Goal: Information Seeking & Learning: Learn about a topic

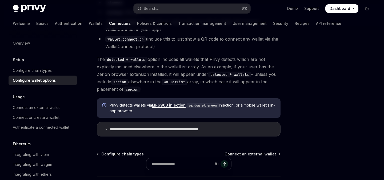
scroll to position [519, 0]
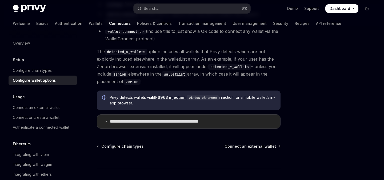
click at [157, 128] on summary "**********" at bounding box center [188, 122] width 183 height 14
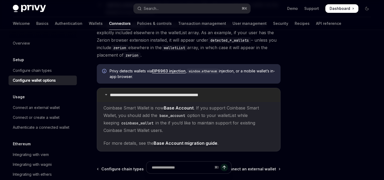
scroll to position [535, 0]
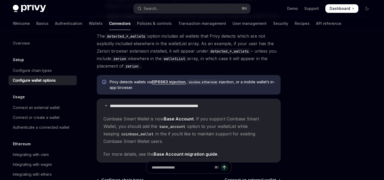
click at [173, 84] on link "EIP6963 injection" at bounding box center [169, 82] width 34 height 5
click at [159, 6] on div "Search..." at bounding box center [151, 8] width 15 height 6
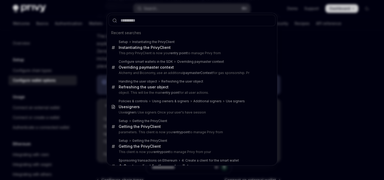
type input "**********"
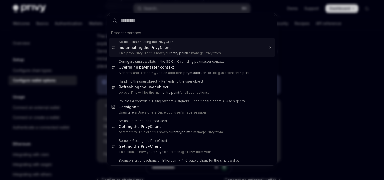
scroll to position [0, 0]
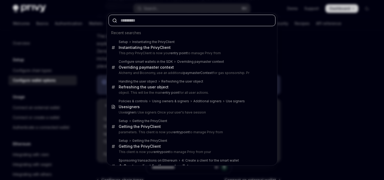
paste input "**********"
type input "**********"
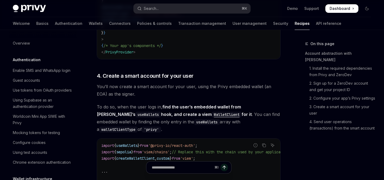
type textarea "*"
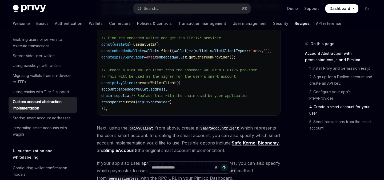
scroll to position [686, 0]
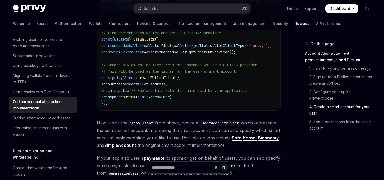
click at [258, 141] on link "Biconomy" at bounding box center [268, 138] width 21 height 6
click at [188, 10] on button "Search... ⌘ K" at bounding box center [192, 9] width 117 height 10
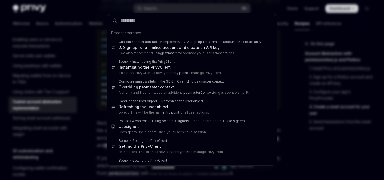
type input "**********"
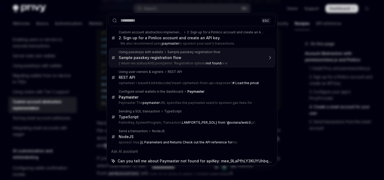
type textarea "*"
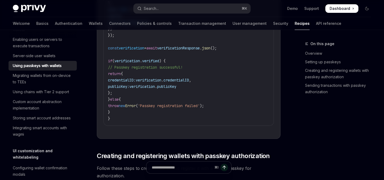
scroll to position [1379, 0]
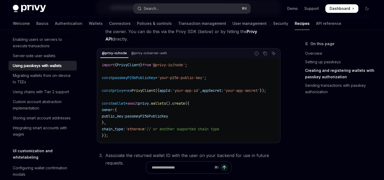
click at [193, 5] on button "Search... ⌘ K" at bounding box center [192, 9] width 117 height 10
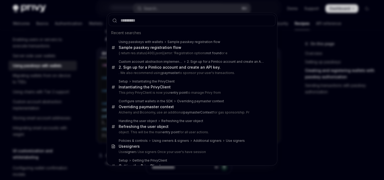
type input "**********"
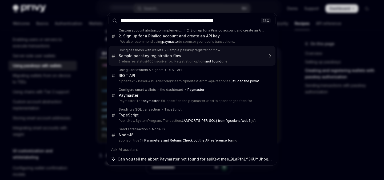
scroll to position [2, 0]
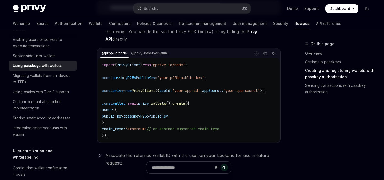
type textarea "*"
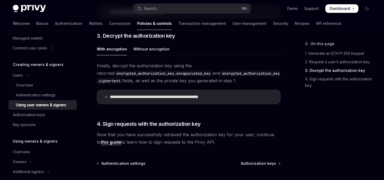
scroll to position [712, 0]
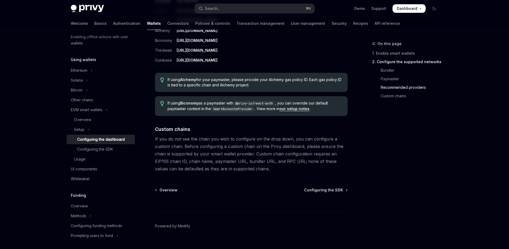
scroll to position [685, 0]
drag, startPoint x: 324, startPoint y: 191, endPoint x: 206, endPoint y: 9, distance: 217.1
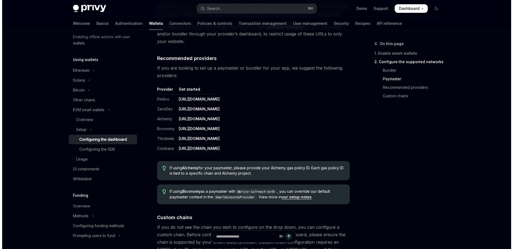
scroll to position [595, 0]
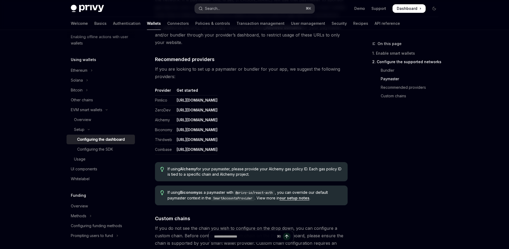
click at [237, 9] on button "Search... ⌘ K" at bounding box center [255, 9] width 120 height 10
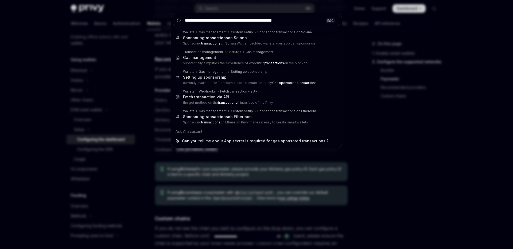
click at [206, 21] on input "**********" at bounding box center [256, 20] width 167 height 11
type input "**********"
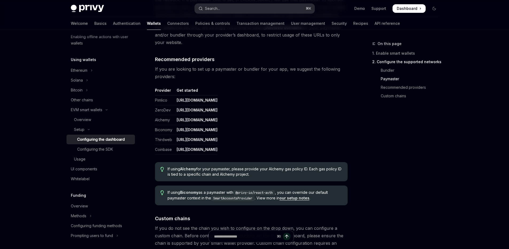
click at [231, 9] on button "Search... ⌘ K" at bounding box center [255, 9] width 120 height 10
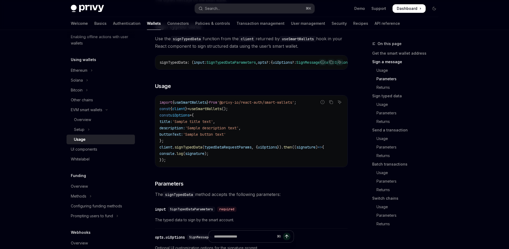
scroll to position [597, 0]
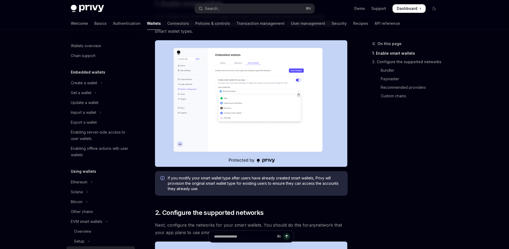
scroll to position [147, 0]
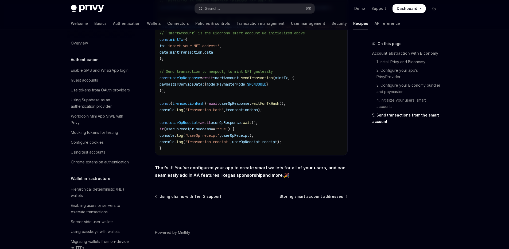
scroll to position [166, 0]
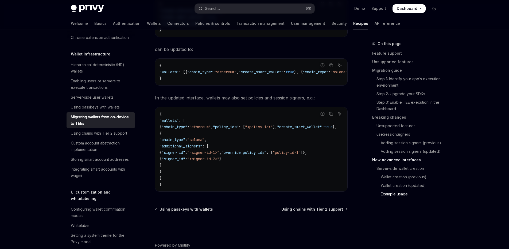
scroll to position [1847, 0]
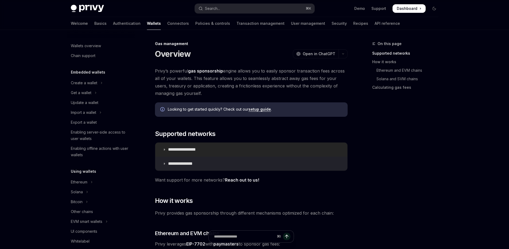
scroll to position [215, 0]
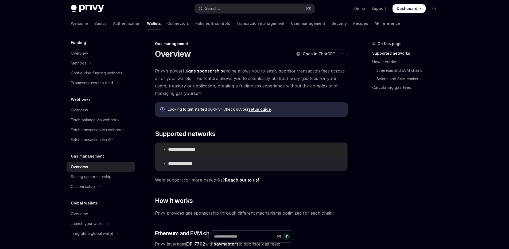
click at [206, 146] on summary "**********" at bounding box center [251, 150] width 192 height 14
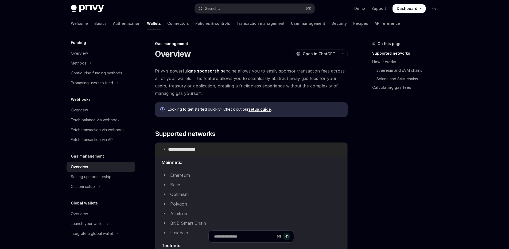
click at [206, 146] on summary "**********" at bounding box center [251, 150] width 192 height 14
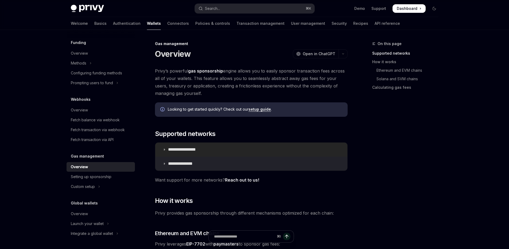
click at [206, 146] on summary "**********" at bounding box center [251, 150] width 192 height 14
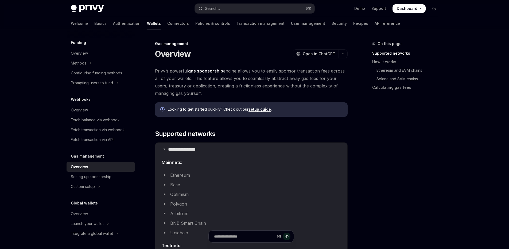
click at [176, 184] on li "Base" at bounding box center [251, 184] width 179 height 7
drag, startPoint x: 169, startPoint y: 188, endPoint x: 182, endPoint y: 146, distance: 44.4
click at [169, 188] on li "Base" at bounding box center [251, 184] width 179 height 7
click at [182, 153] on summary "**********" at bounding box center [251, 150] width 192 height 14
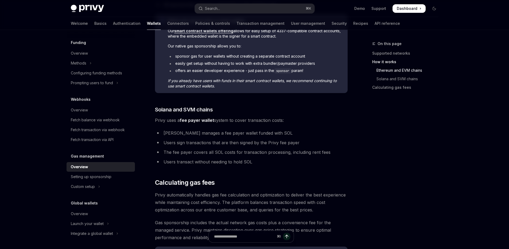
scroll to position [384, 0]
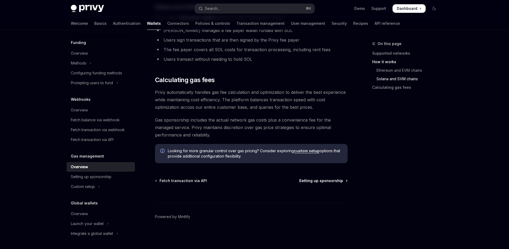
click at [328, 180] on span "Setting up sponsorship" at bounding box center [321, 180] width 44 height 5
type textarea "*"
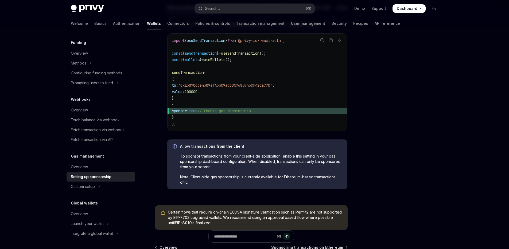
scroll to position [342, 0]
drag, startPoint x: 295, startPoint y: 55, endPoint x: 301, endPoint y: 47, distance: 9.9
click at [295, 54] on code "import { useSendTransaction } from '@privy-io/react-auth' ; const { sendTransac…" at bounding box center [257, 83] width 171 height 90
drag, startPoint x: 301, startPoint y: 44, endPoint x: 162, endPoint y: 47, distance: 139.4
click at [162, 47] on div "**********" at bounding box center [253, 78] width 189 height 231
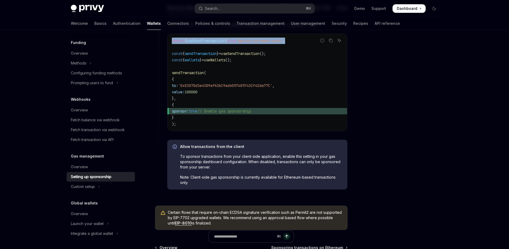
copy span "import { useSendTransaction } from '@privy-io/react-auth' ;"
click at [259, 56] on span "useSendTransaction" at bounding box center [240, 53] width 38 height 5
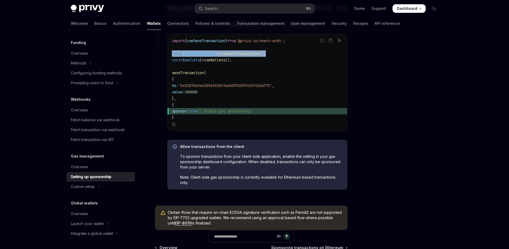
drag, startPoint x: 281, startPoint y: 57, endPoint x: 163, endPoint y: 57, distance: 118.5
click at [163, 57] on div "**********" at bounding box center [253, 78] width 189 height 231
click at [279, 57] on code "import { useSendTransaction } from '@privy-io/react-auth' ; const { sendTransac…" at bounding box center [257, 83] width 171 height 90
drag, startPoint x: 281, startPoint y: 57, endPoint x: 169, endPoint y: 57, distance: 112.4
click at [169, 57] on div "import { useSendTransaction } from '@privy-io/react-auth' ; const { sendTransac…" at bounding box center [256, 82] width 179 height 97
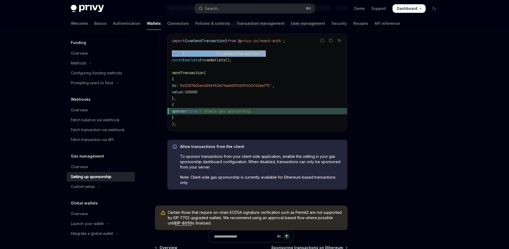
copy span "const { sendTransaction } = useSendTransaction ();"
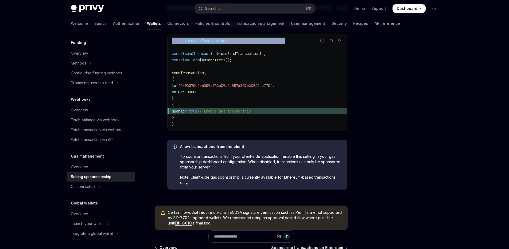
drag, startPoint x: 299, startPoint y: 45, endPoint x: 156, endPoint y: 45, distance: 142.6
click at [205, 43] on span "useSendTransaction" at bounding box center [206, 40] width 38 height 5
click at [206, 43] on span "useSendTransaction" at bounding box center [206, 40] width 38 height 5
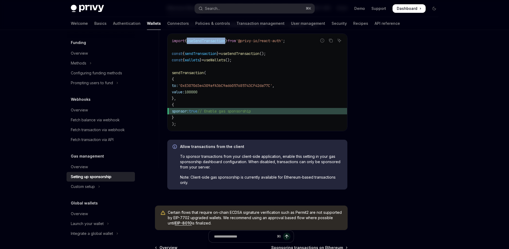
copy span "useSendTransaction"
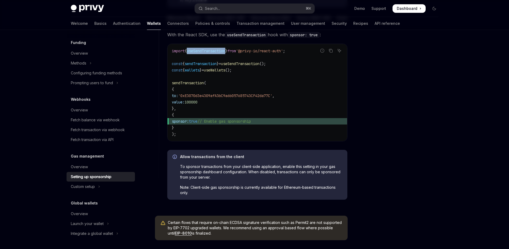
scroll to position [406, 0]
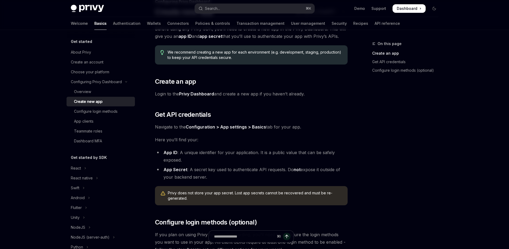
scroll to position [42, 0]
click at [295, 170] on strong "not" at bounding box center [296, 169] width 7 height 5
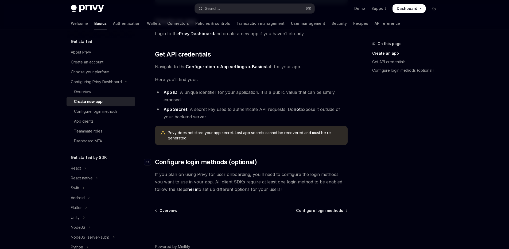
scroll to position [103, 0]
click at [231, 3] on div "Privy Docs home page Search... ⌘ K Demo Support Dashboard Dashboard Search..." at bounding box center [254, 8] width 367 height 17
click at [229, 8] on button "Search... ⌘ K" at bounding box center [255, 9] width 120 height 10
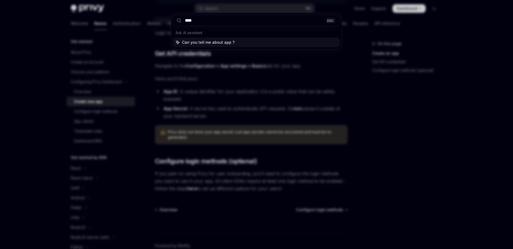
type input "*****"
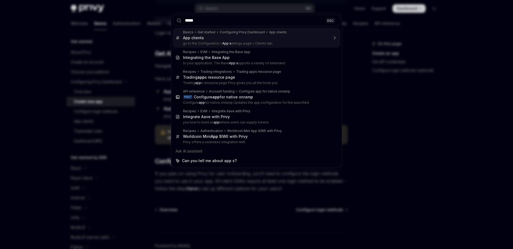
type textarea "*"
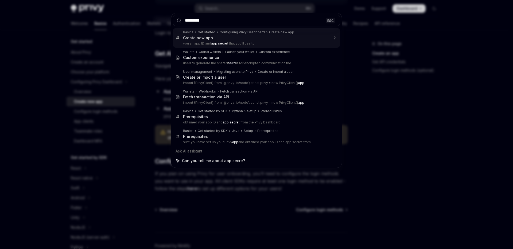
type input "**********"
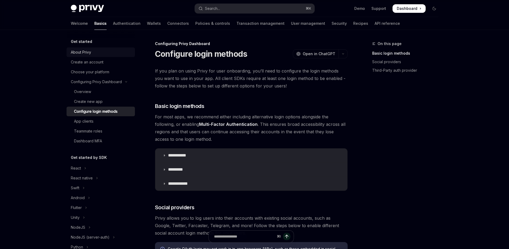
click at [91, 56] on link "About Privy" at bounding box center [100, 53] width 68 height 10
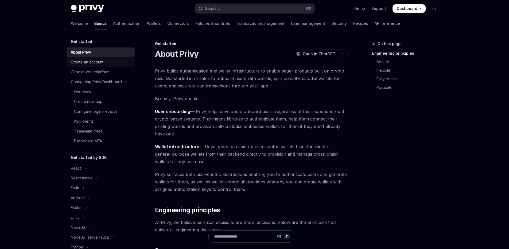
click at [97, 64] on div "Create an account" at bounding box center [87, 62] width 33 height 6
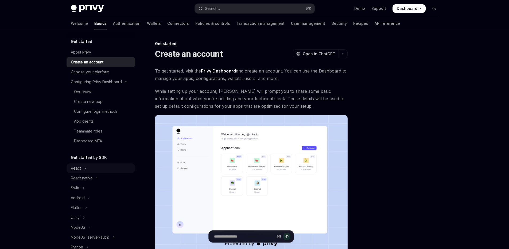
click at [99, 166] on button "React" at bounding box center [100, 169] width 68 height 10
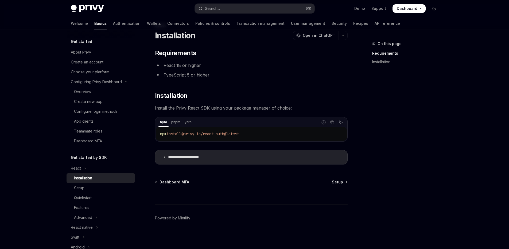
scroll to position [20, 0]
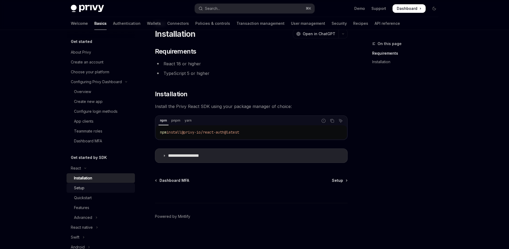
click at [100, 190] on div "Setup" at bounding box center [103, 188] width 58 height 6
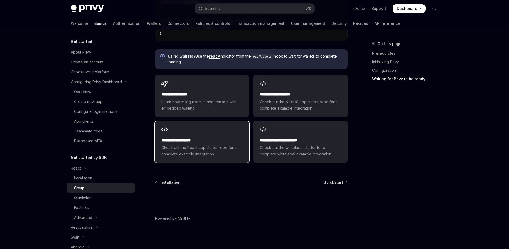
scroll to position [719, 0]
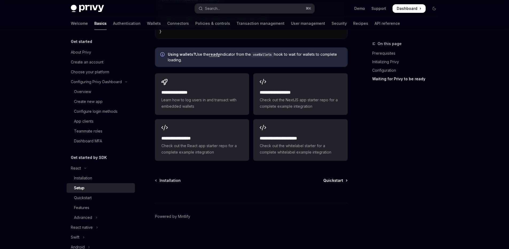
click at [337, 181] on span "Quickstart" at bounding box center [333, 180] width 20 height 5
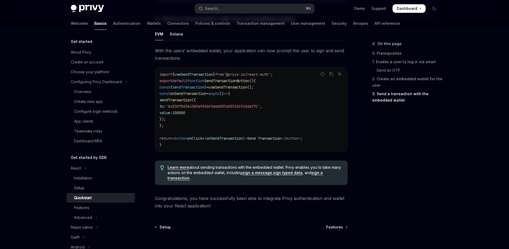
scroll to position [513, 0]
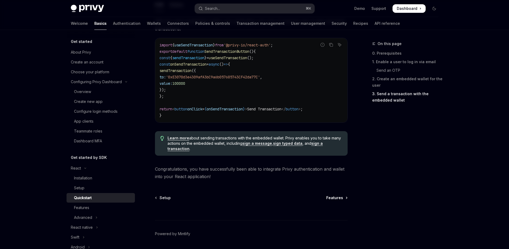
click at [335, 199] on span "Features" at bounding box center [334, 197] width 17 height 5
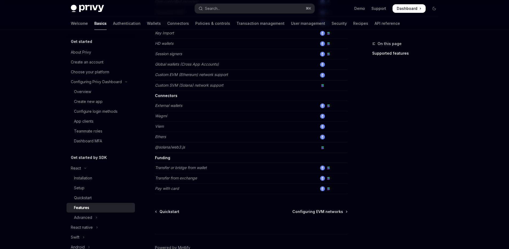
scroll to position [312, 0]
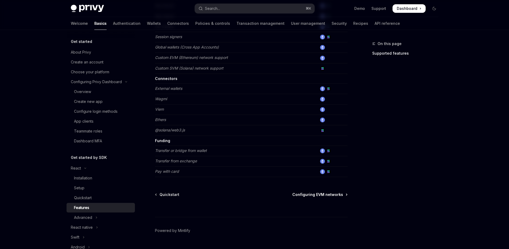
click at [313, 196] on span "Configuring EVM networks" at bounding box center [317, 194] width 51 height 5
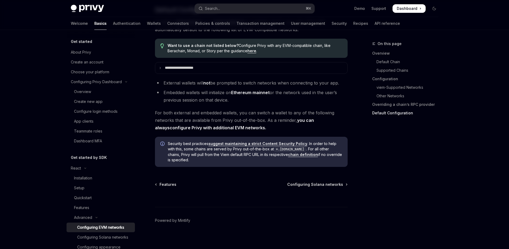
scroll to position [1366, 0]
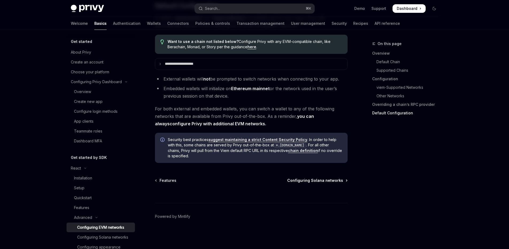
click at [305, 179] on span "Configuring Solana networks" at bounding box center [315, 180] width 56 height 5
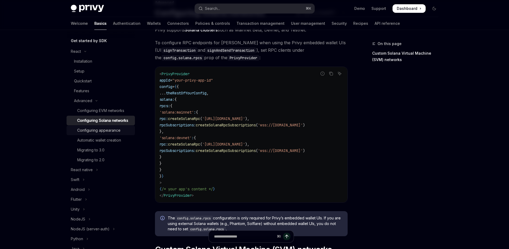
scroll to position [123, 0]
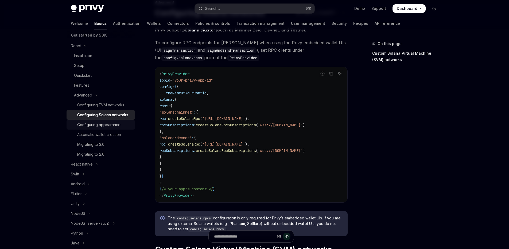
click at [110, 128] on div "Configuring appearance" at bounding box center [98, 125] width 43 height 6
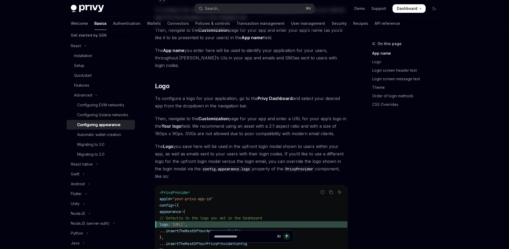
scroll to position [165, 0]
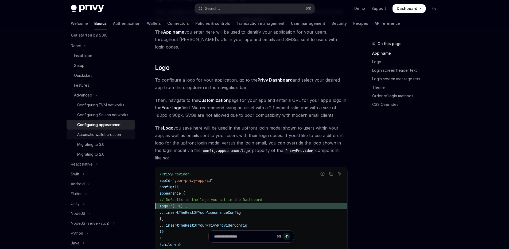
click at [110, 138] on div "Automatic wallet creation" at bounding box center [99, 135] width 44 height 6
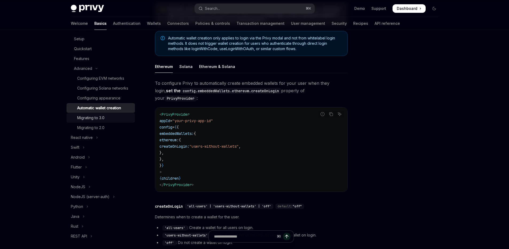
scroll to position [153, 0]
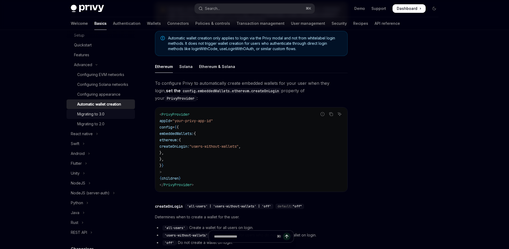
click at [92, 117] on div "Migrating to 3.0" at bounding box center [90, 114] width 27 height 6
type textarea "*"
